Goal: Task Accomplishment & Management: Manage account settings

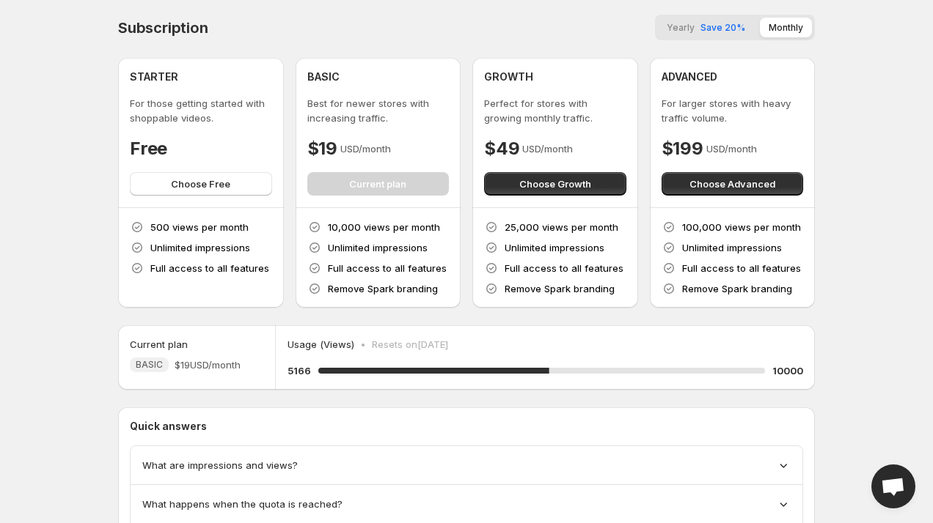
click at [721, 27] on span "Save 20%" at bounding box center [722, 27] width 45 height 11
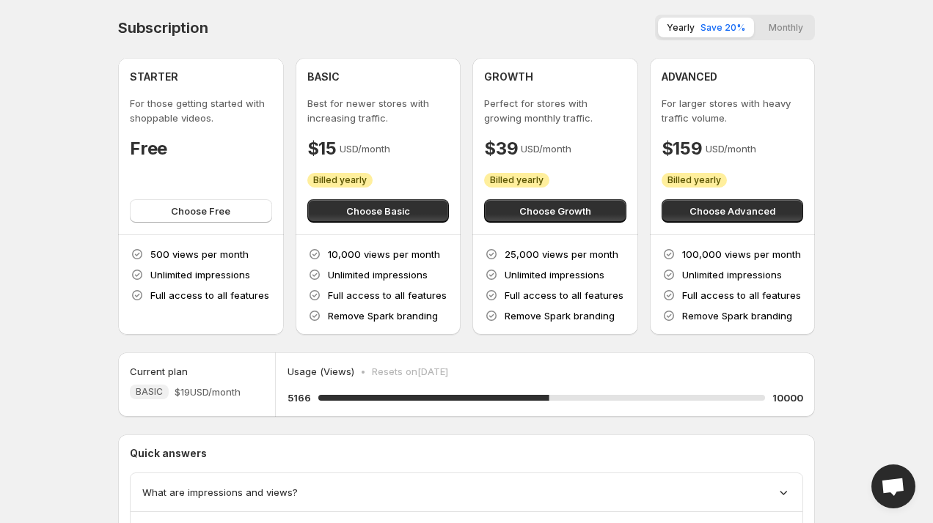
click at [764, 32] on button "Monthly" at bounding box center [786, 28] width 52 height 20
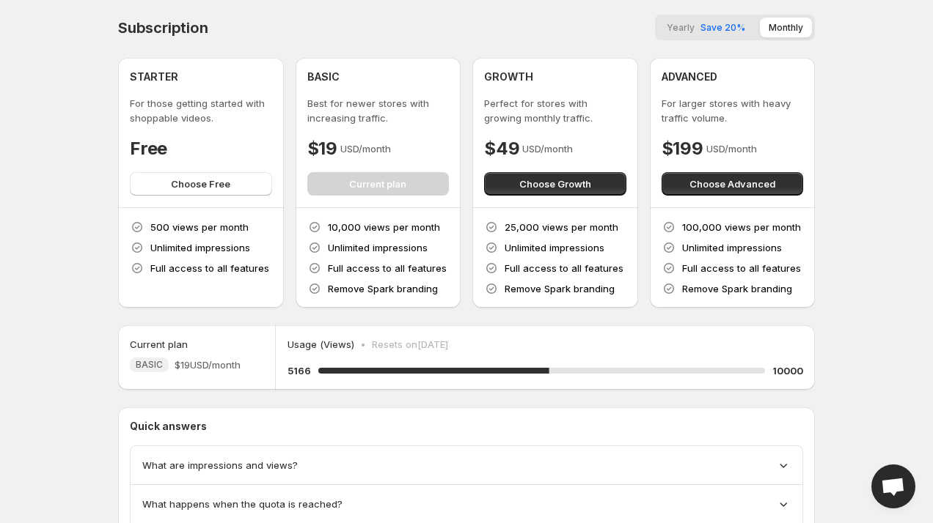
click at [734, 29] on span "Save 20%" at bounding box center [722, 27] width 45 height 11
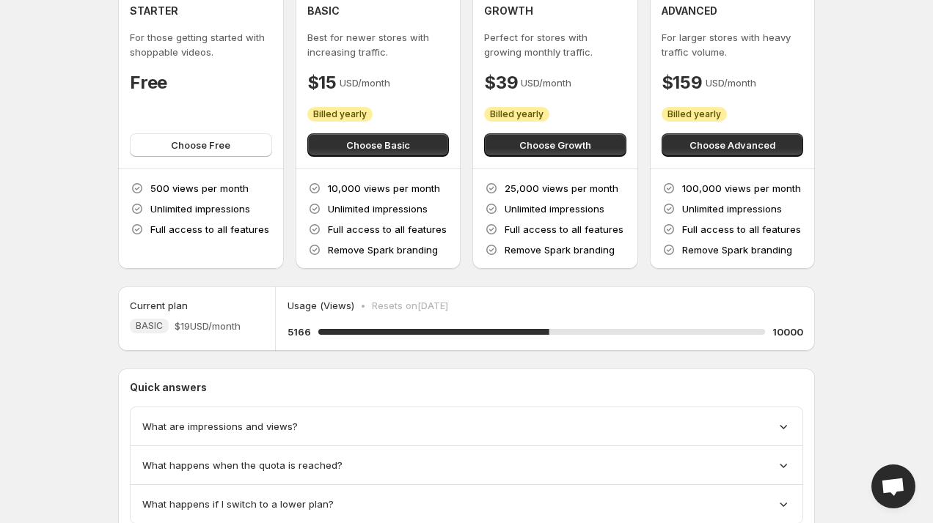
scroll to position [85, 0]
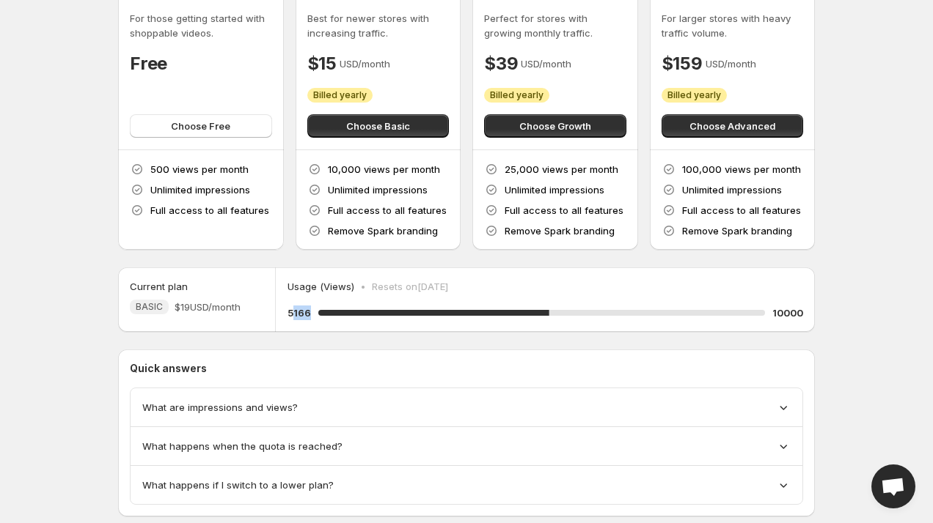
drag, startPoint x: 310, startPoint y: 312, endPoint x: 295, endPoint y: 312, distance: 14.7
click at [295, 312] on h5 "5166" at bounding box center [298, 313] width 23 height 15
click at [403, 293] on p "Resets on 1 October 2025" at bounding box center [410, 286] width 76 height 15
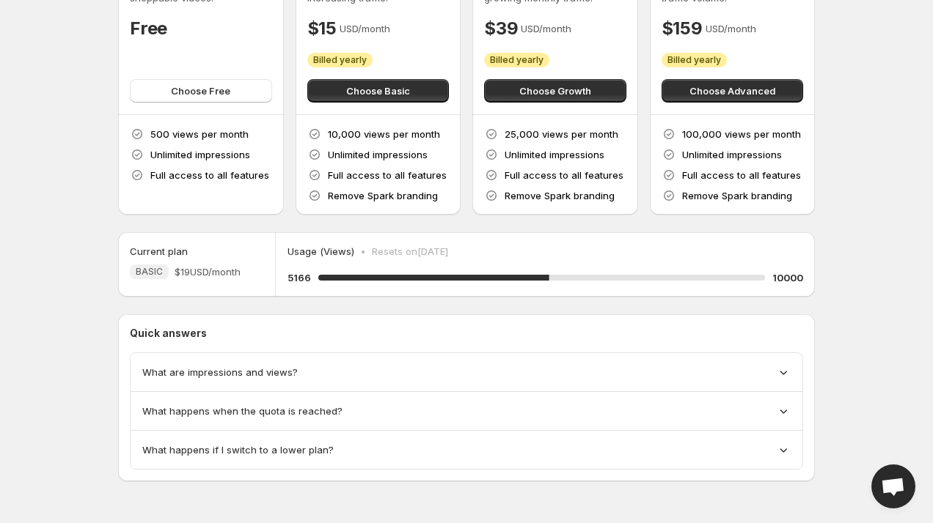
click at [438, 361] on div "What are impressions and views?" at bounding box center [467, 372] width 672 height 39
click at [441, 371] on div "What are impressions and views?" at bounding box center [466, 372] width 648 height 15
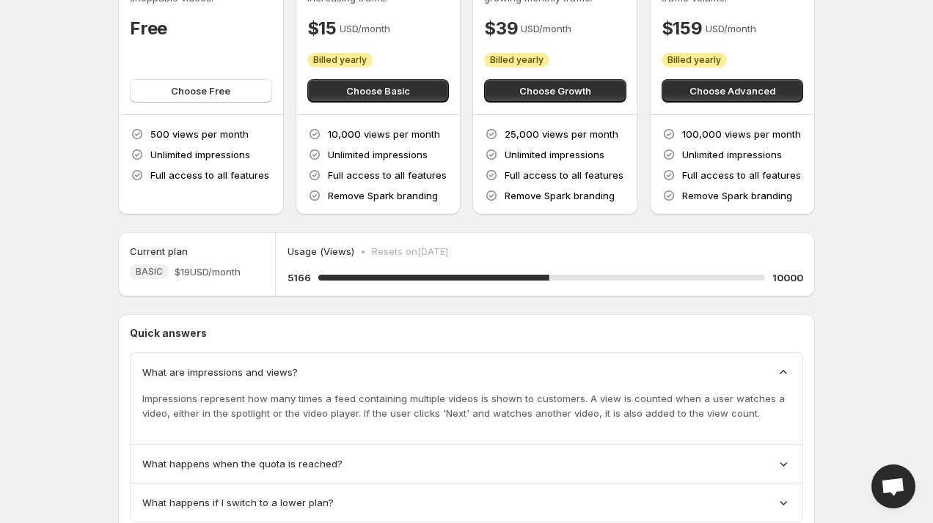
click at [443, 377] on div "What are impressions and views?" at bounding box center [466, 372] width 648 height 15
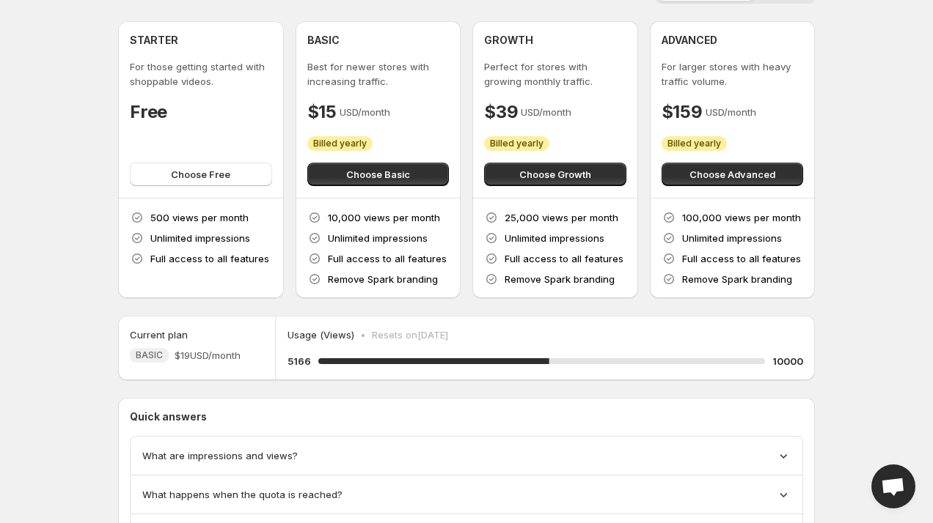
scroll to position [0, 0]
